Goal: Information Seeking & Learning: Check status

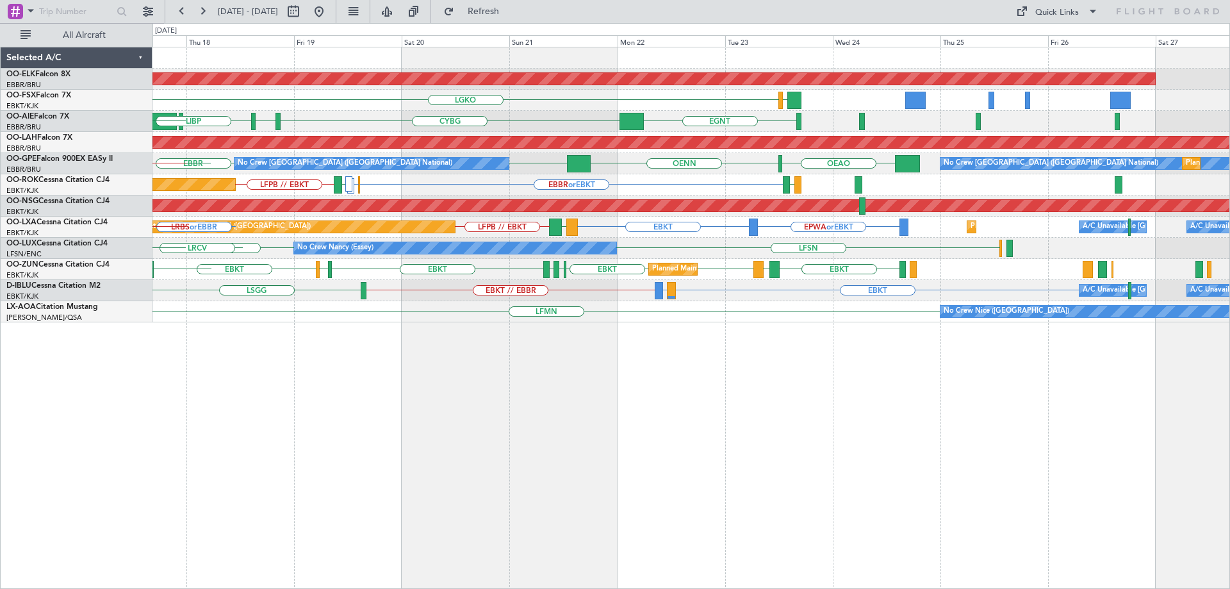
click at [645, 225] on div "Planned Maint Kortrijk-[GEOGRAPHIC_DATA] LGKO LGAV EBKT [GEOGRAPHIC_DATA] LGAV …" at bounding box center [690, 184] width 1077 height 275
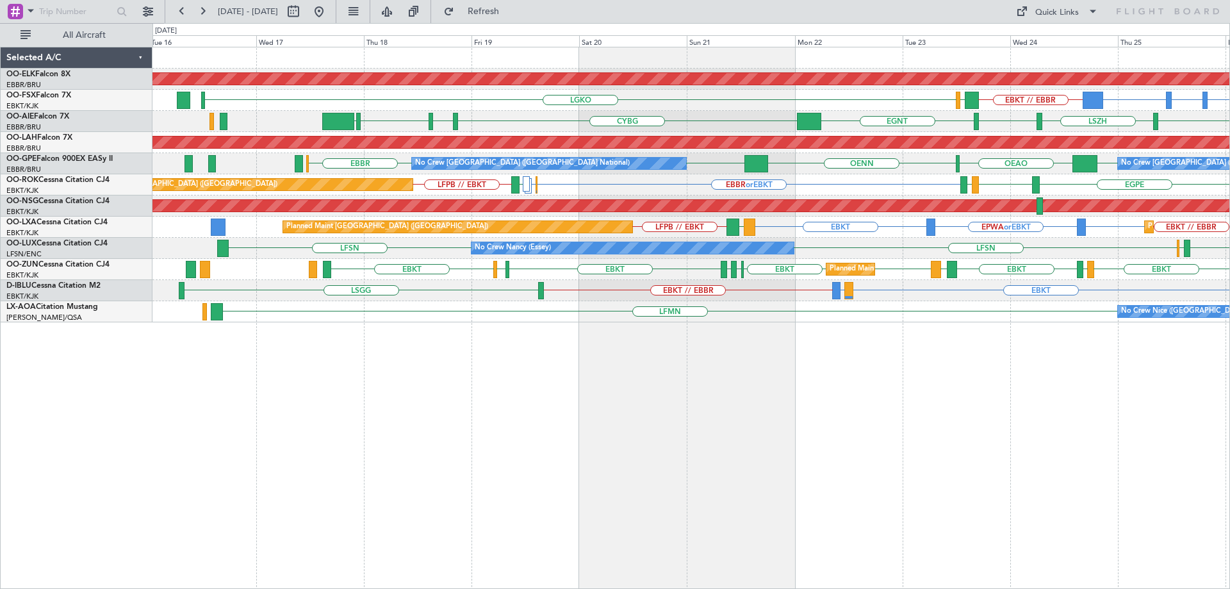
click at [814, 181] on div "Planned Maint Kortrijk-[GEOGRAPHIC_DATA] EBKT // EBBR BGGH or EBKT BGBW or EBKT…" at bounding box center [690, 184] width 1077 height 275
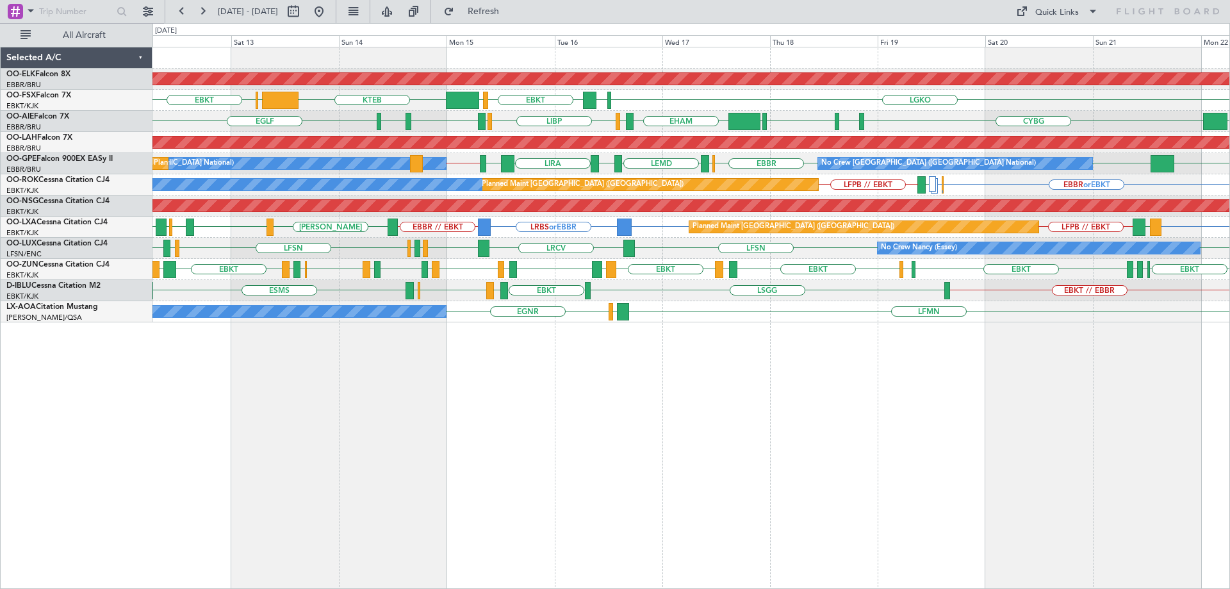
click at [784, 171] on div "Planned Maint Kortrijk-[GEOGRAPHIC_DATA] LGKO EBKT LGAV EBKT [GEOGRAPHIC_DATA] …" at bounding box center [690, 184] width 1077 height 275
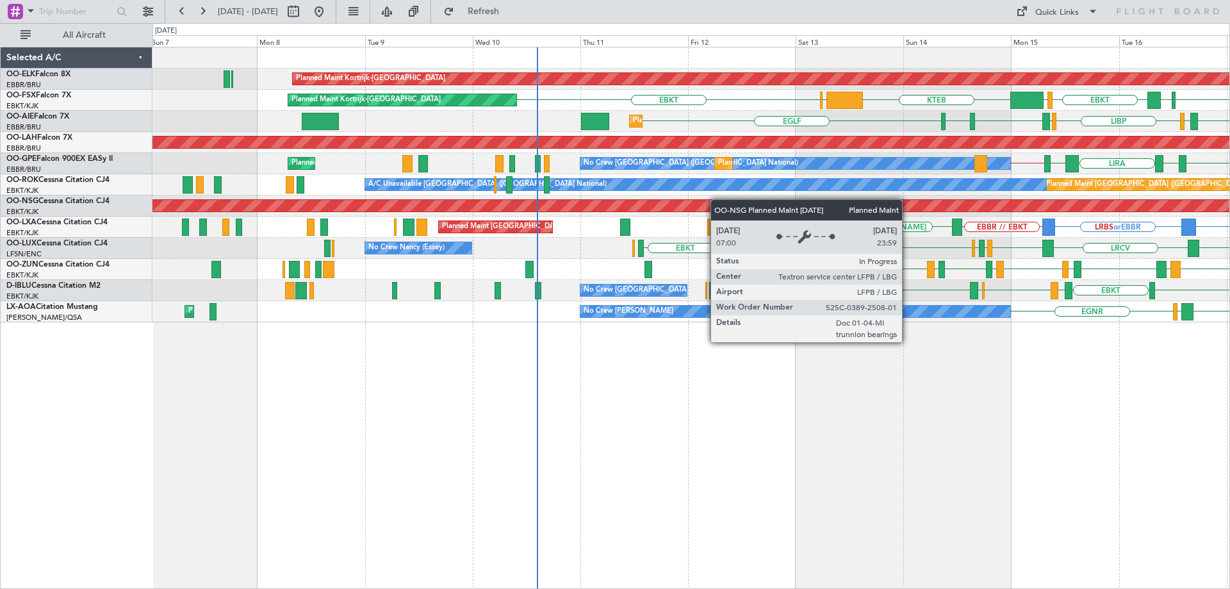
click at [885, 204] on div "Planned Maint Kortrijk-[GEOGRAPHIC_DATA] LGKO EBKT LGAV EBKT [GEOGRAPHIC_DATA] …" at bounding box center [690, 184] width 1077 height 275
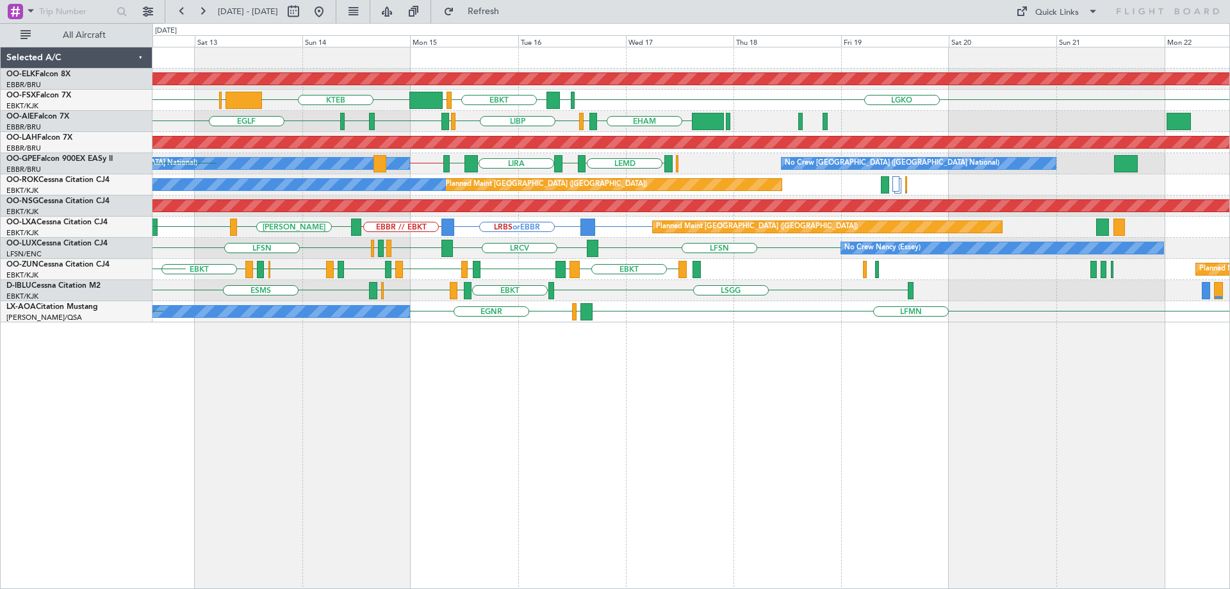
click at [522, 276] on div "Planned Maint Kortrijk-[GEOGRAPHIC_DATA] LGKO EBKT LGAV EBKT [GEOGRAPHIC_DATA] …" at bounding box center [690, 184] width 1077 height 275
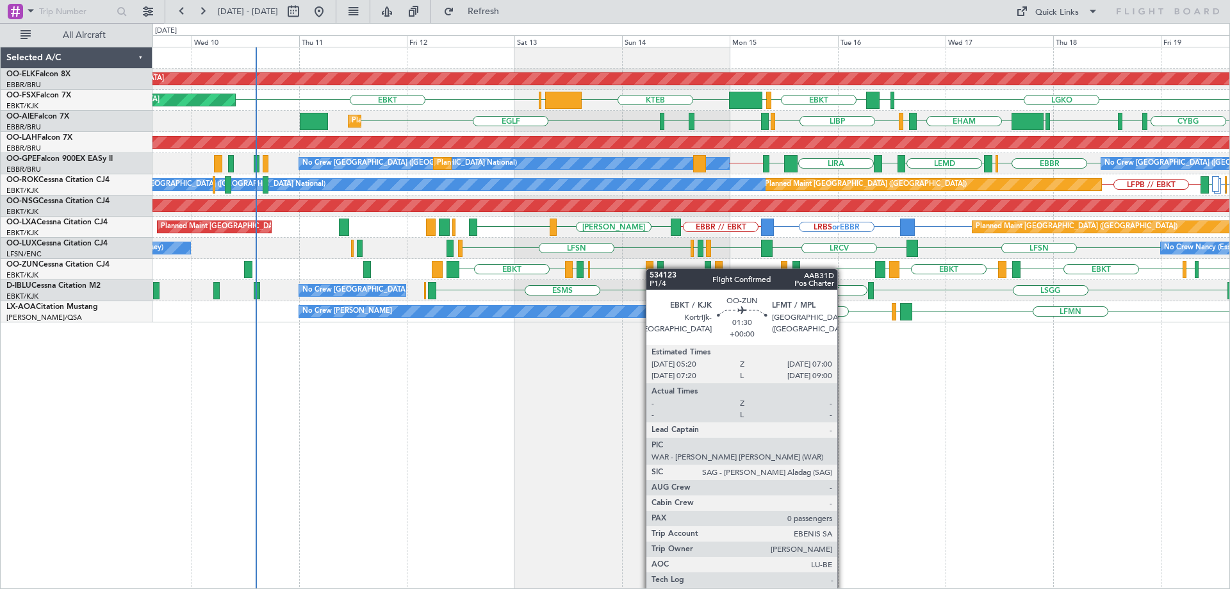
click at [652, 268] on div "Planned Maint Kortrijk-[GEOGRAPHIC_DATA] LGKO EBKT LGAV EBKT [GEOGRAPHIC_DATA] …" at bounding box center [690, 184] width 1077 height 275
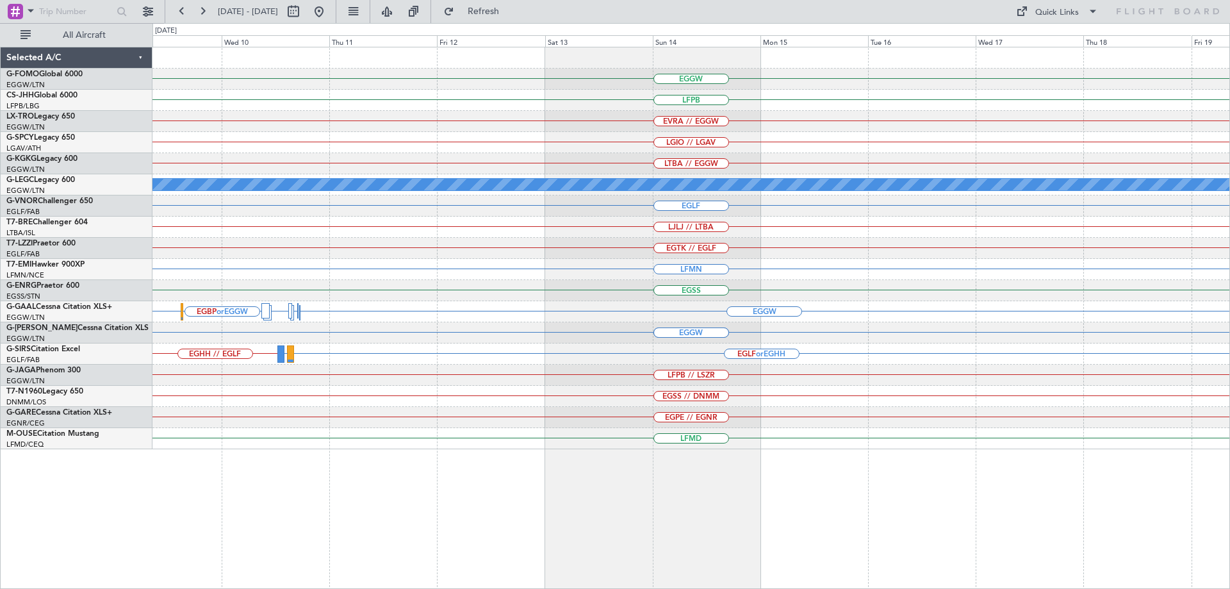
click at [1163, 302] on div "EGGW LFPB EVRA // EGGW LGIO // LGAV LTBA // EGGW A/C Unavailable London (Luton)…" at bounding box center [690, 248] width 1077 height 402
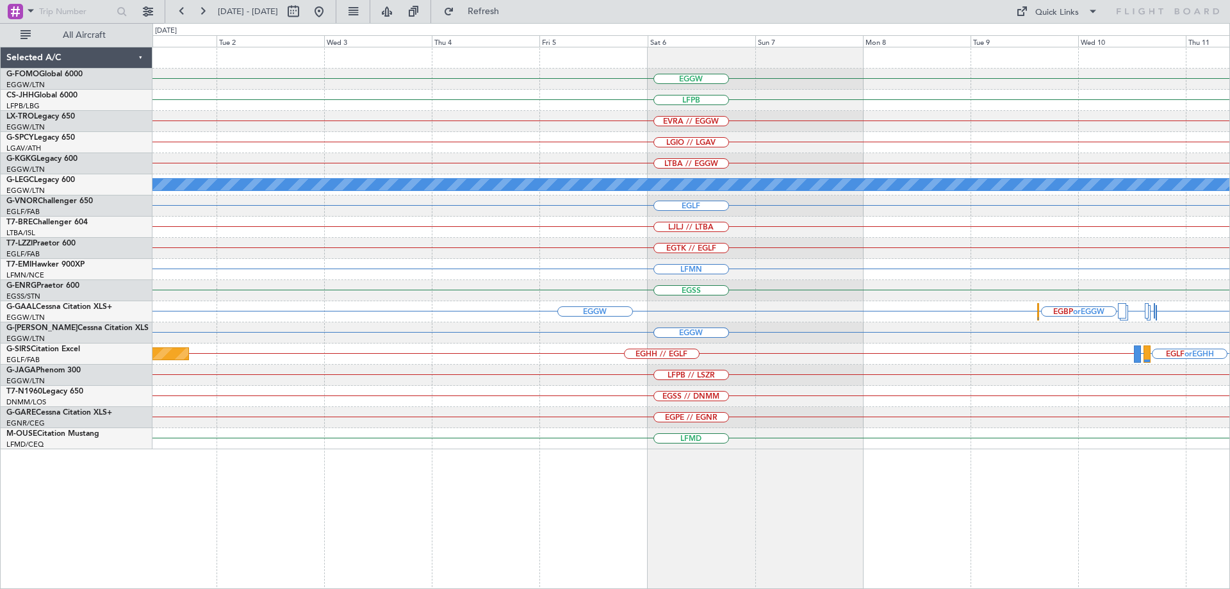
click at [1037, 270] on div "LFMN" at bounding box center [690, 269] width 1077 height 21
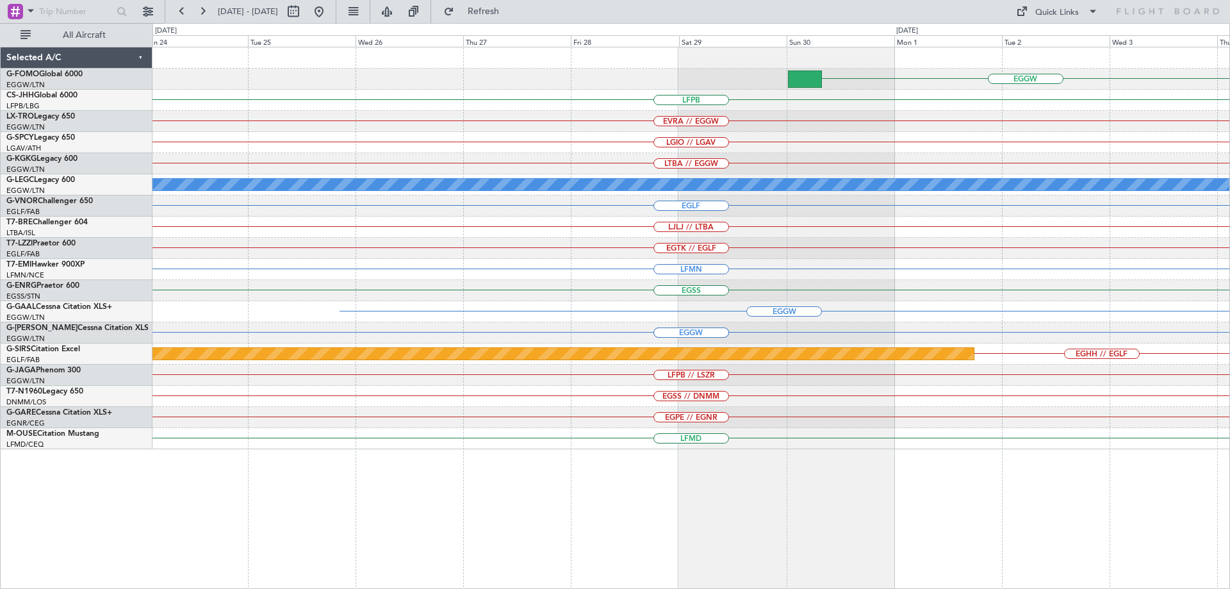
click at [1121, 224] on div "LJLJ // LTBA" at bounding box center [690, 227] width 1077 height 21
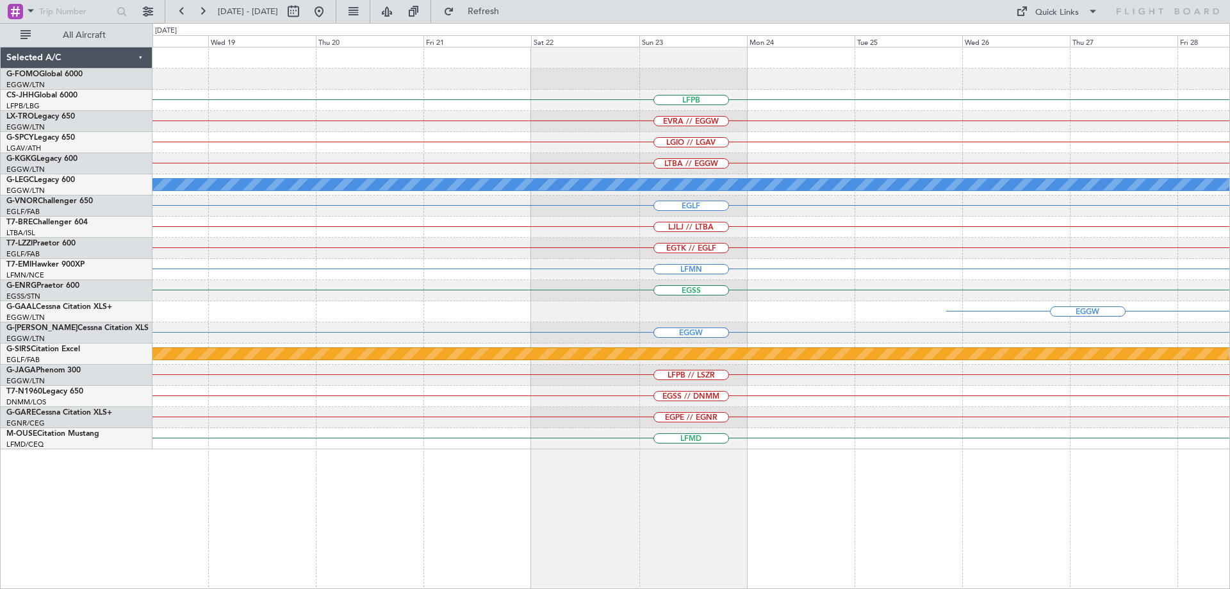
click at [1066, 227] on div "EGGW LFPB EVRA // EGGW LGIO // LGAV LTBA // EGGW A/C Unavailable London (Luton)…" at bounding box center [690, 248] width 1077 height 402
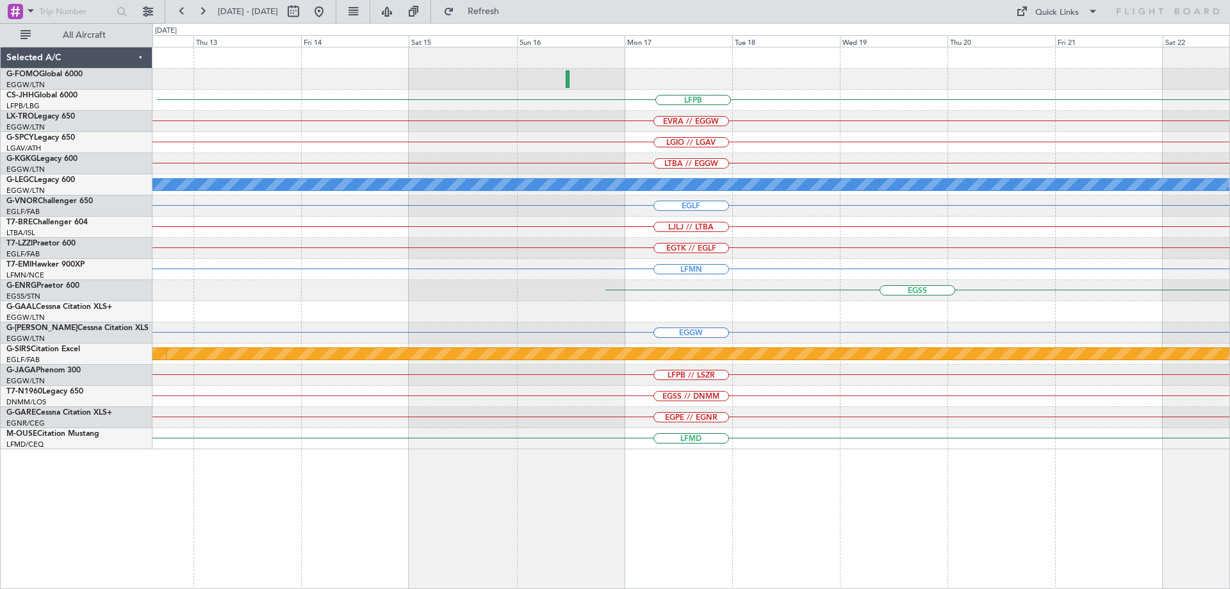
click at [1205, 230] on div "LJLJ // LTBA" at bounding box center [690, 227] width 1077 height 21
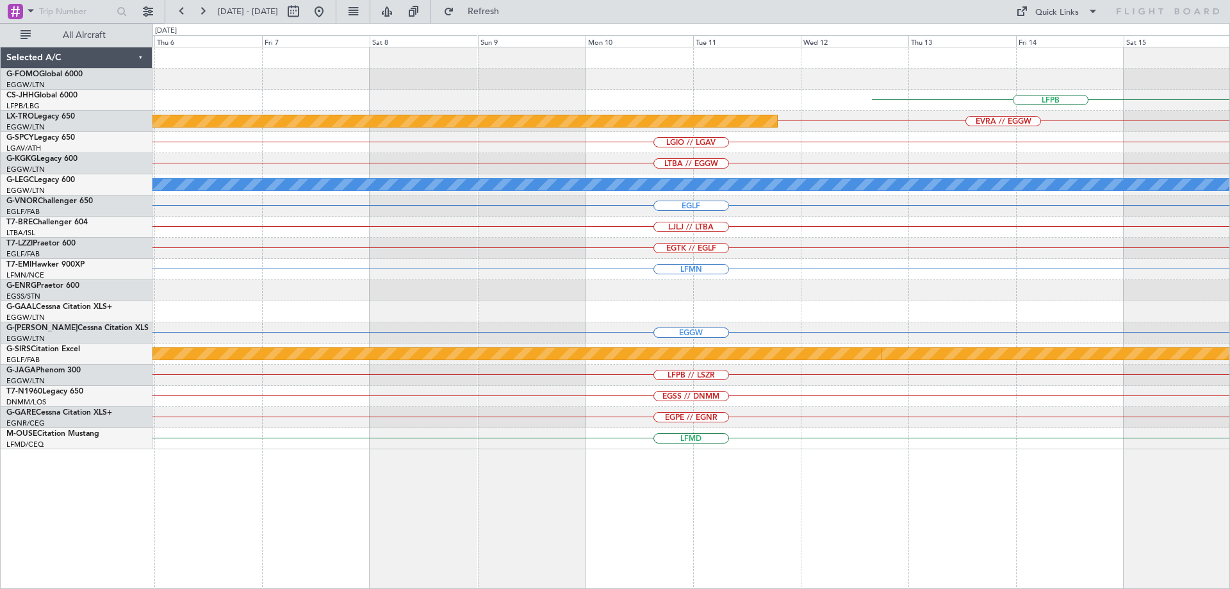
click at [1155, 235] on div "LJLJ // LTBA" at bounding box center [690, 227] width 1077 height 21
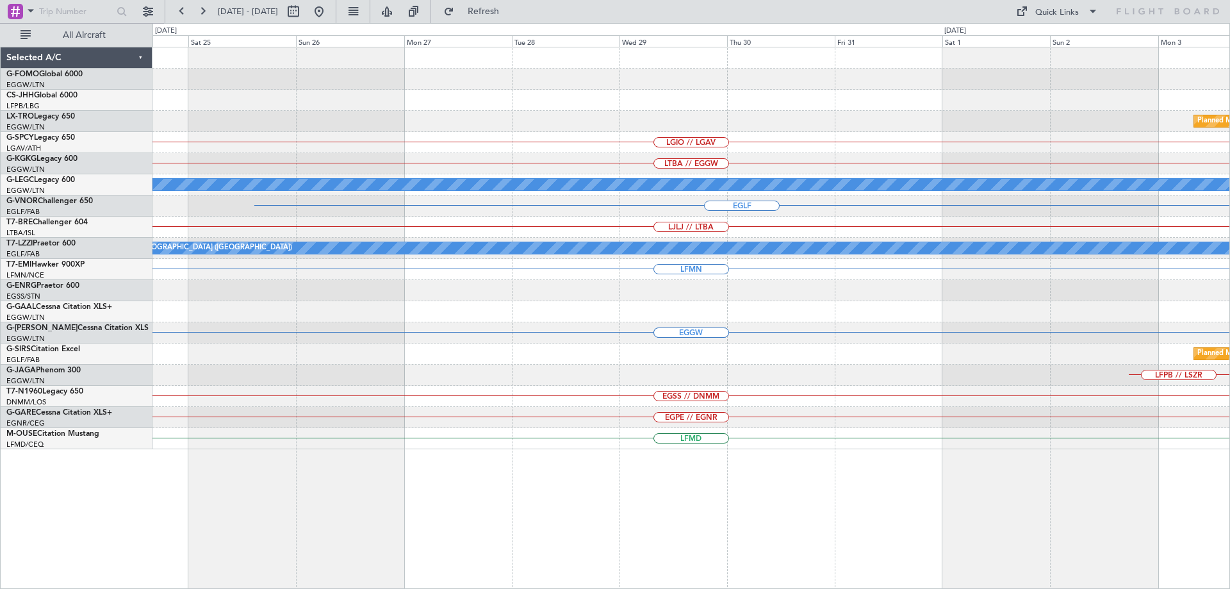
click at [1201, 238] on div "Planned Maint Riga (Riga Intl) LGIO // LGAV LTBA // EGGW A/C Unavailable London…" at bounding box center [690, 248] width 1077 height 402
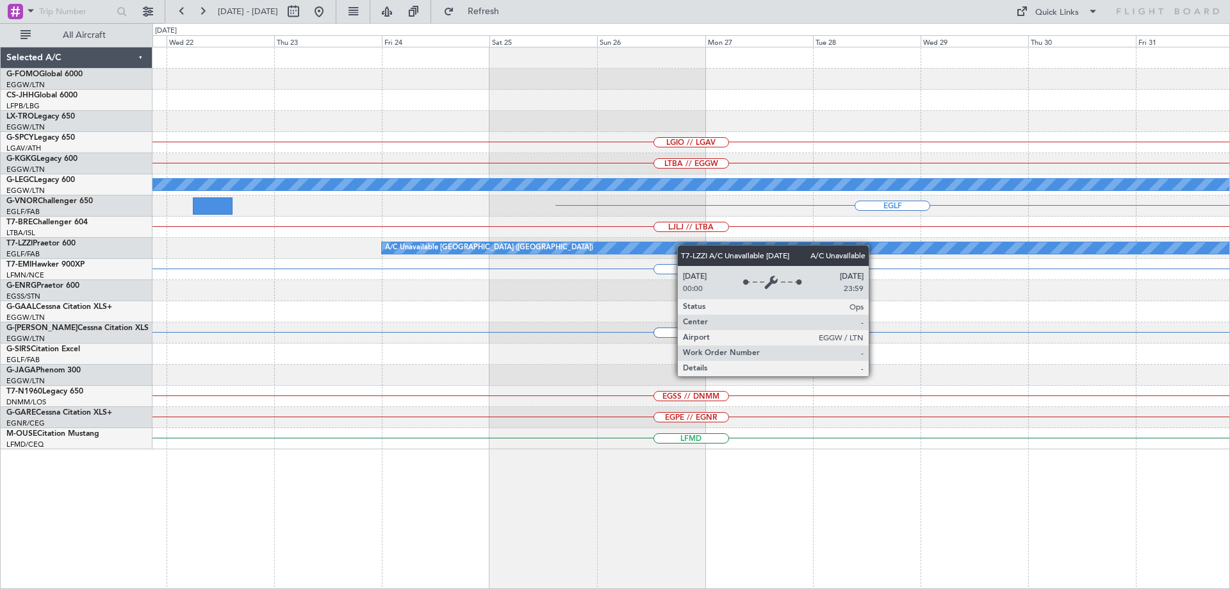
click at [1230, 248] on html "09 Dec 2025 - 19 Dec 2025 Refresh Quick Links All Aircraft Planned Maint Riga (…" at bounding box center [615, 294] width 1230 height 589
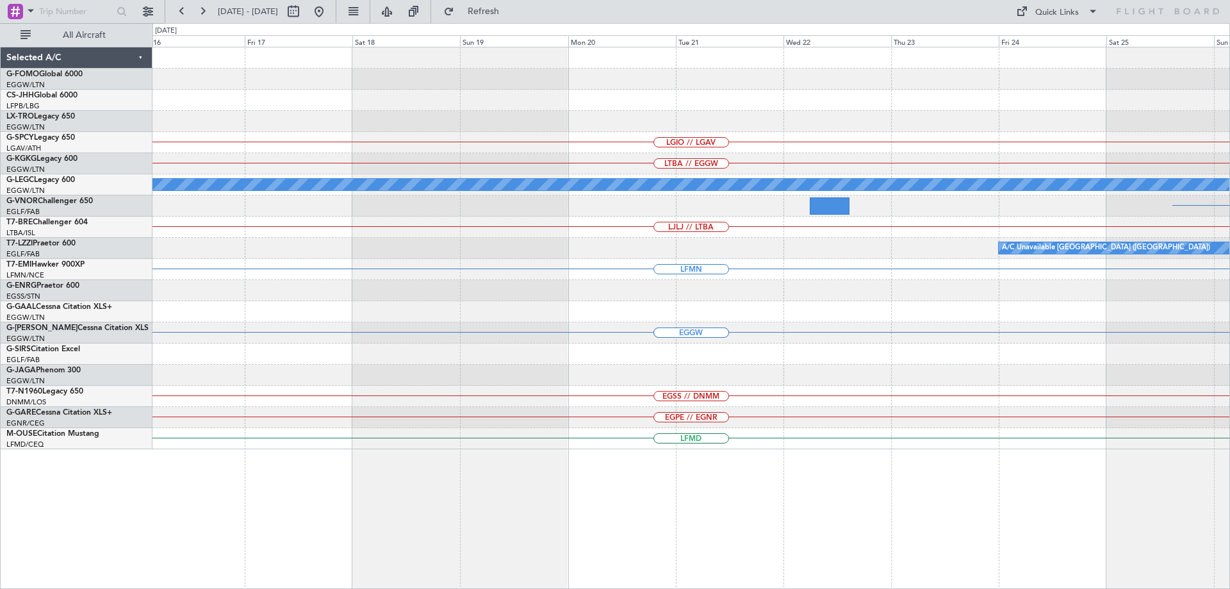
click at [1212, 232] on div "LJLJ // LTBA" at bounding box center [690, 227] width 1077 height 21
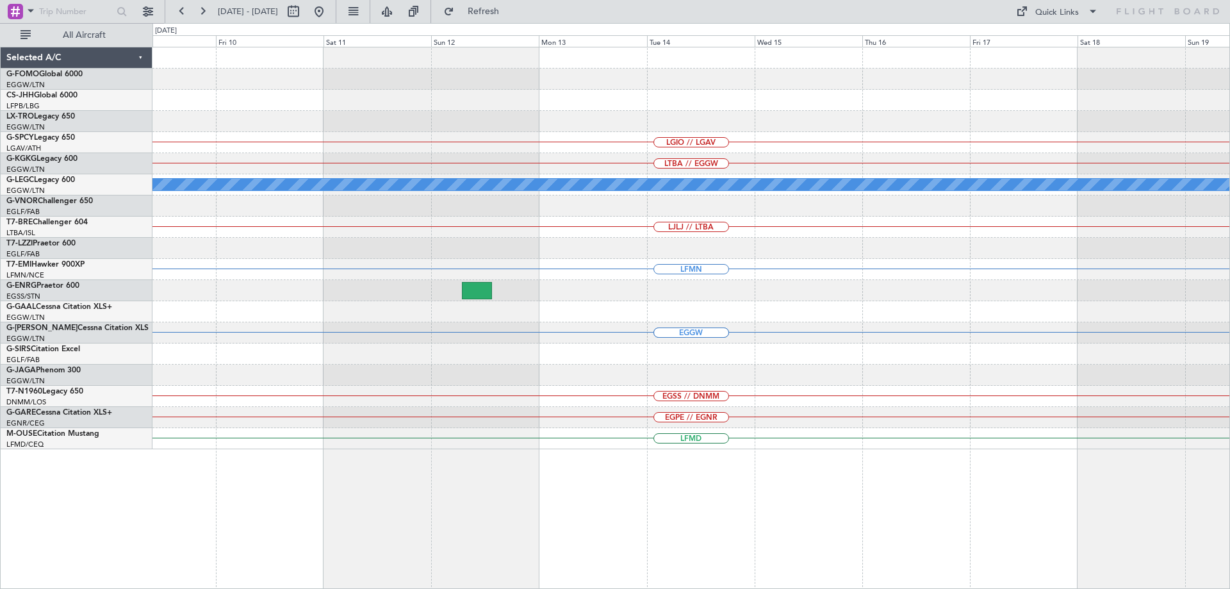
click at [1105, 244] on div "LGIO // LGAV LTBA // EGGW A/C Unavailable London (Luton) LJLJ // LTBA LFMN EGGW…" at bounding box center [690, 248] width 1077 height 402
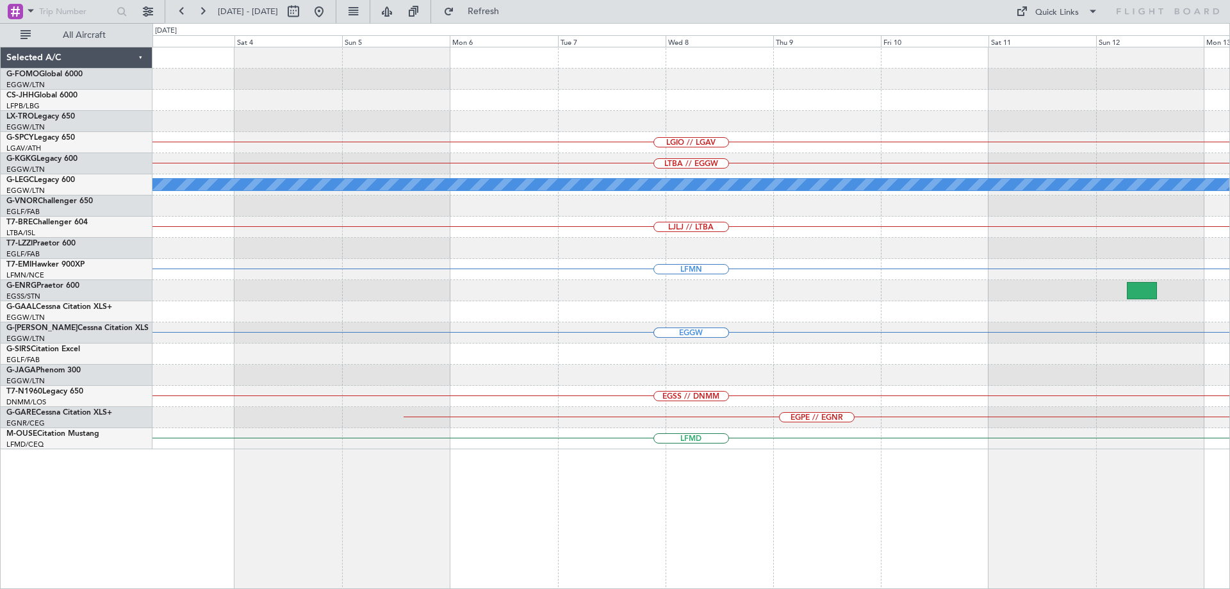
click at [1073, 253] on div "LGIO // LGAV LTBA // EGGW A/C Unavailable London (Luton) LJLJ // LTBA LFMN EGGW…" at bounding box center [690, 248] width 1077 height 402
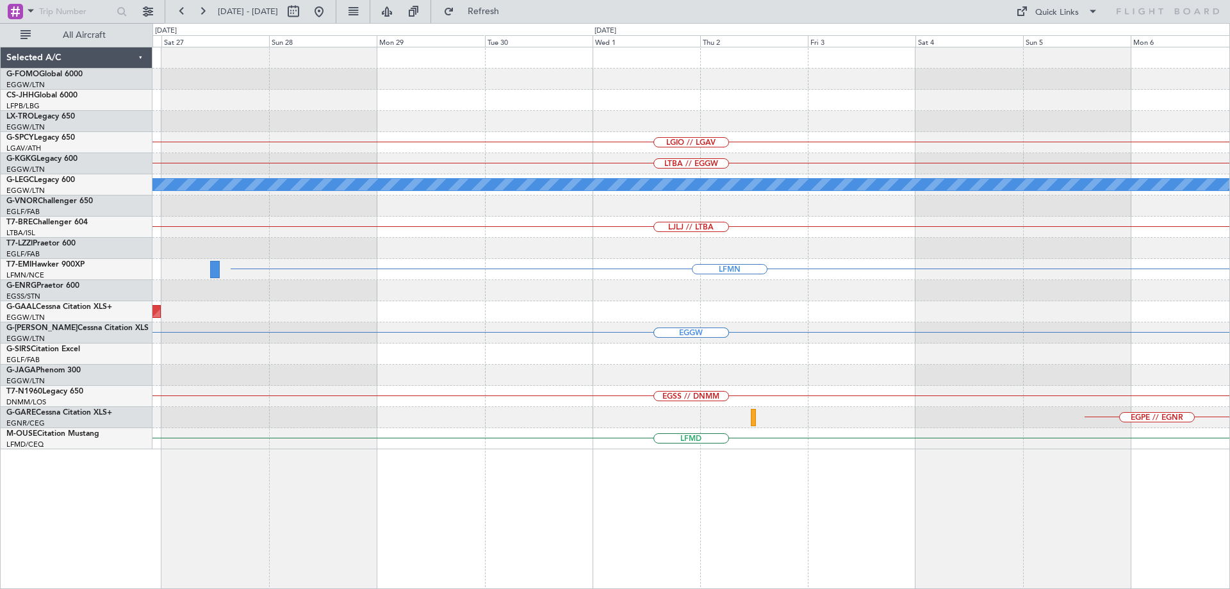
click at [1017, 254] on div at bounding box center [690, 248] width 1077 height 21
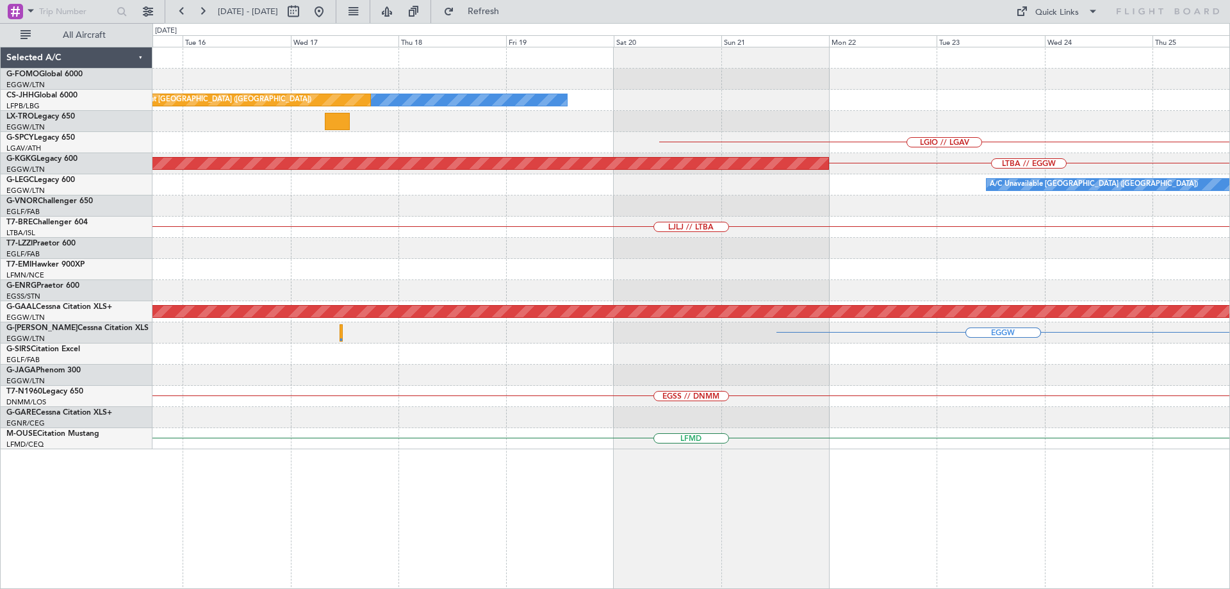
click at [1076, 245] on div "Owner Planned Maint Paris (Le Bourget) LGIO // LGAV LTBA // EGGW AOG Maint Ista…" at bounding box center [690, 248] width 1077 height 402
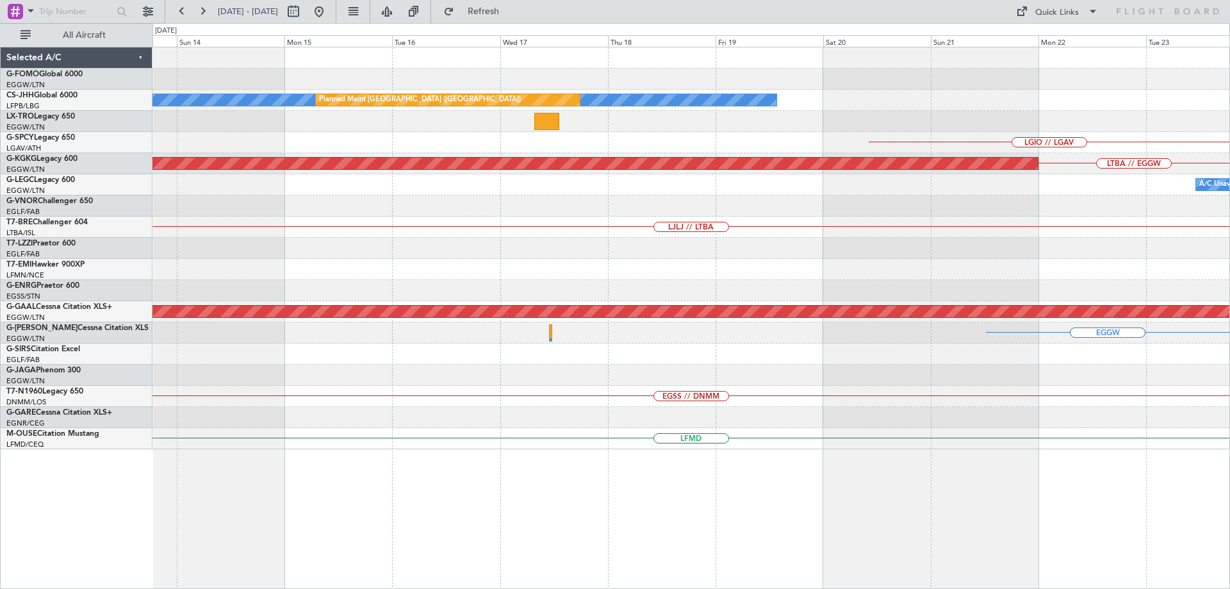
click at [1085, 224] on div "Owner Planned Maint Paris (Le Bourget) LGIO // LGAV LTBA // EGGW AOG Maint Ista…" at bounding box center [690, 248] width 1077 height 402
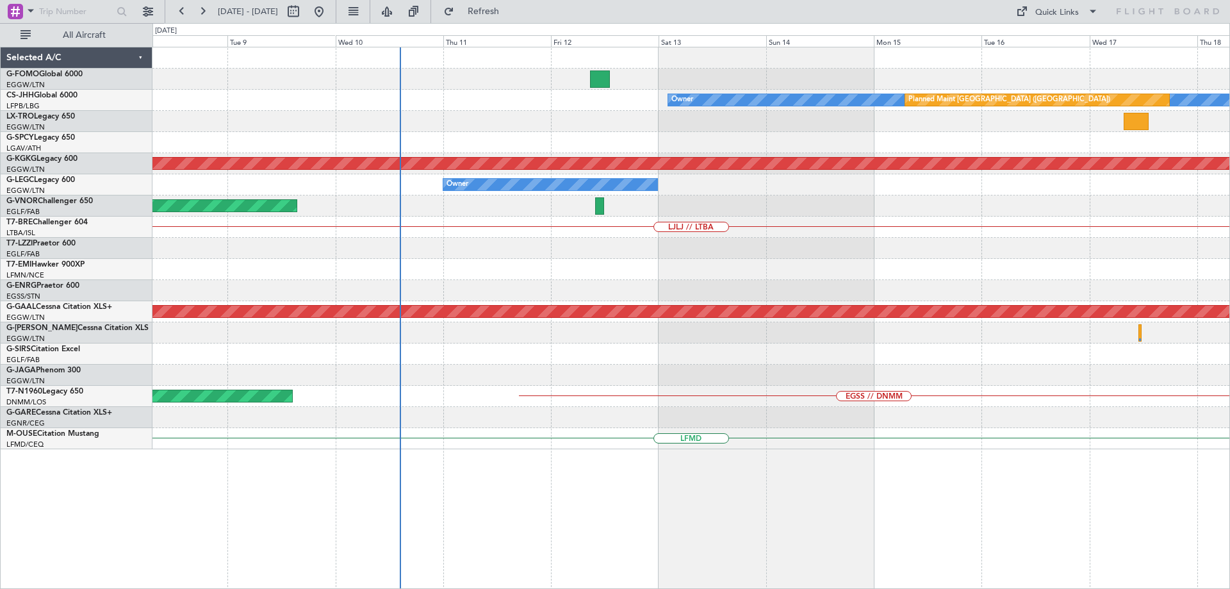
click at [495, 206] on div "Planned Maint [GEOGRAPHIC_DATA] ([GEOGRAPHIC_DATA])" at bounding box center [690, 205] width 1077 height 21
